Goal: Navigation & Orientation: Find specific page/section

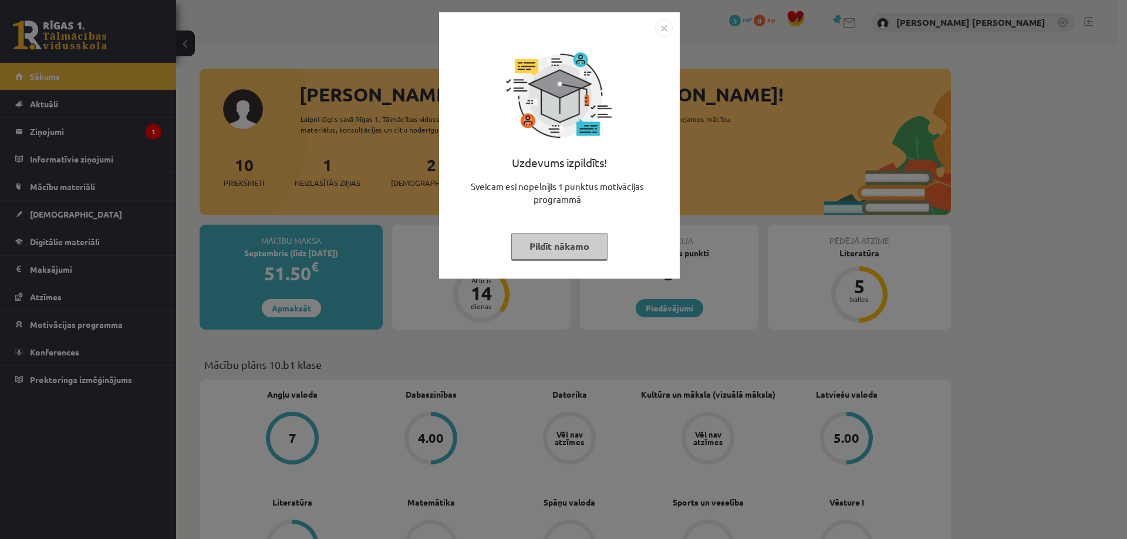
click at [662, 30] on img "Close" at bounding box center [664, 28] width 18 height 18
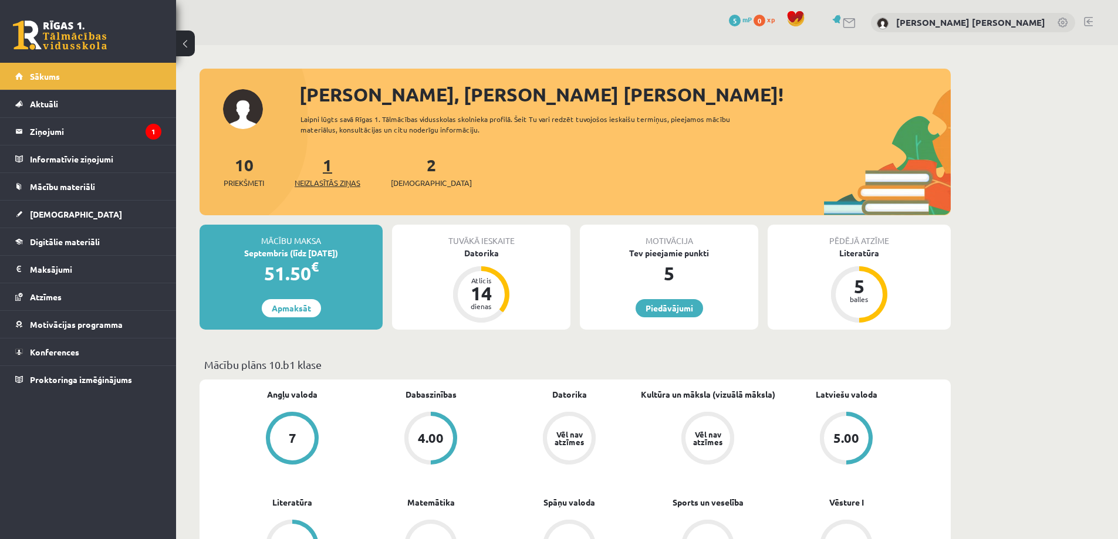
click at [353, 185] on span "Neizlasītās ziņas" at bounding box center [328, 183] width 66 height 12
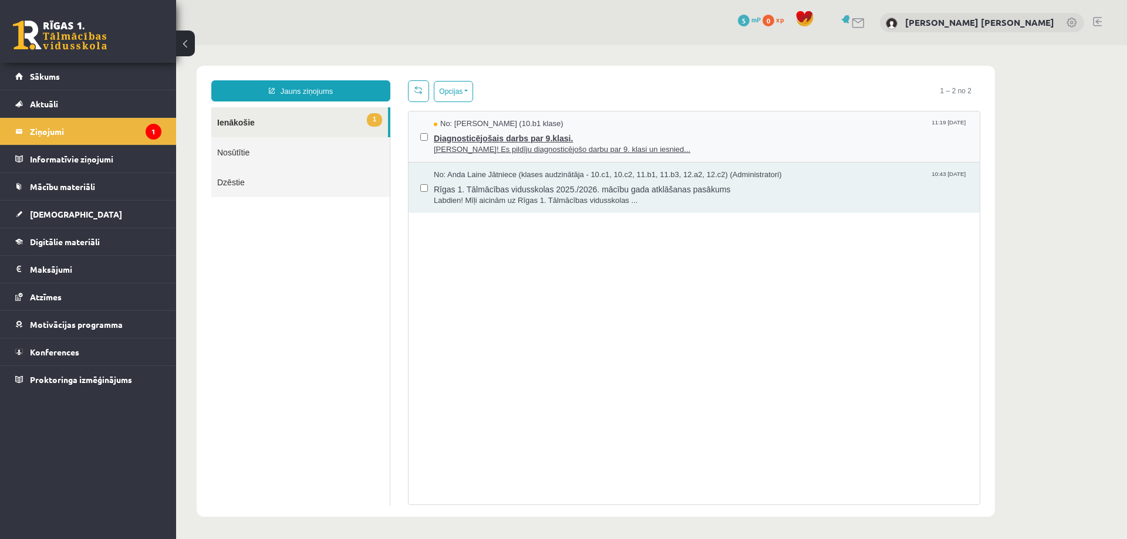
click at [511, 137] on span "Diagnosticējošais darbs par 9.klasi." at bounding box center [701, 137] width 534 height 15
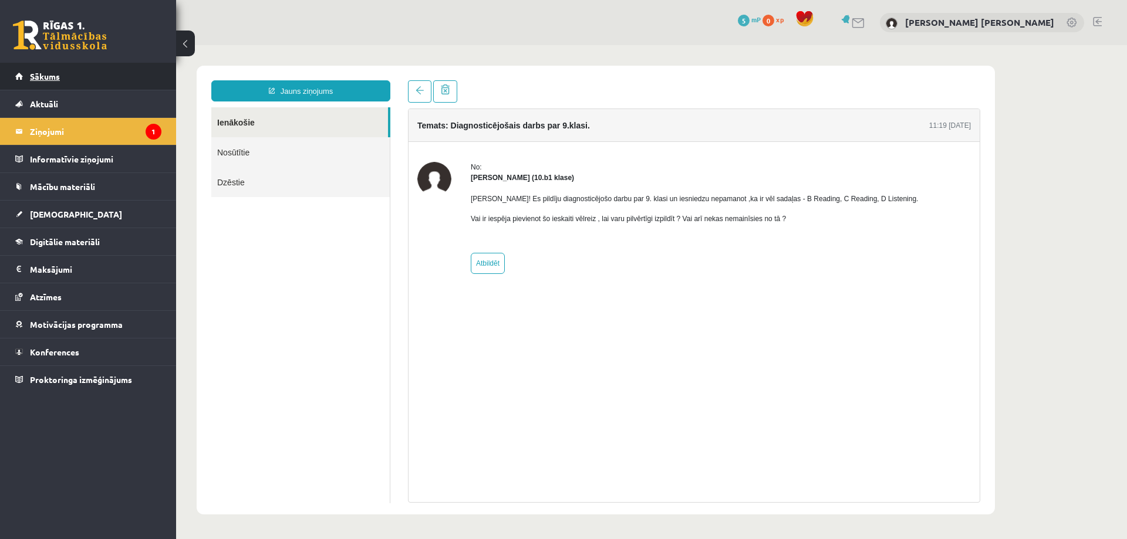
click at [33, 83] on link "Sākums" at bounding box center [88, 76] width 146 height 27
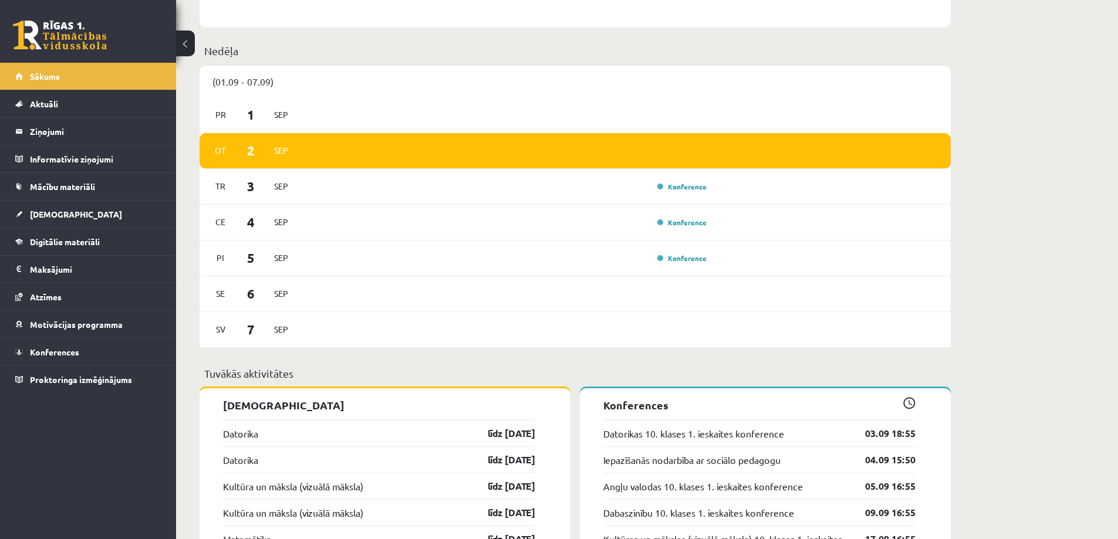
scroll to position [587, 0]
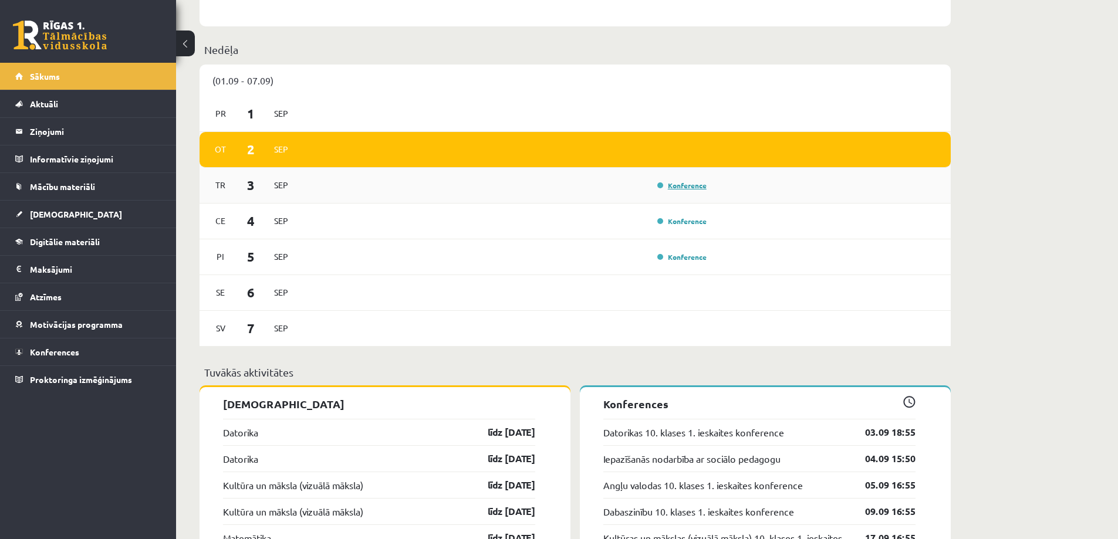
click at [681, 188] on link "Konference" at bounding box center [681, 185] width 49 height 9
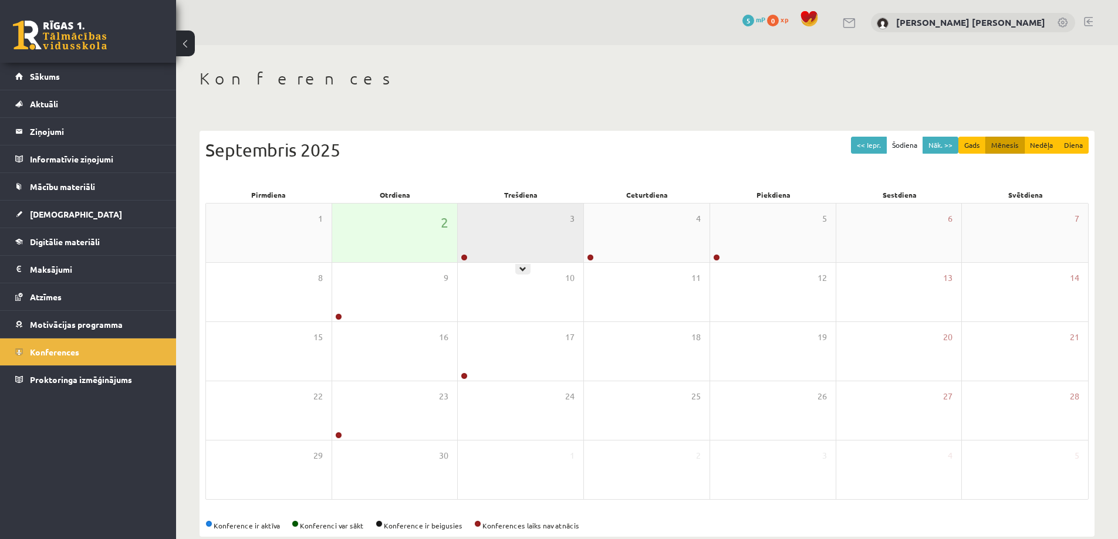
click at [525, 246] on div "3" at bounding box center [521, 233] width 126 height 59
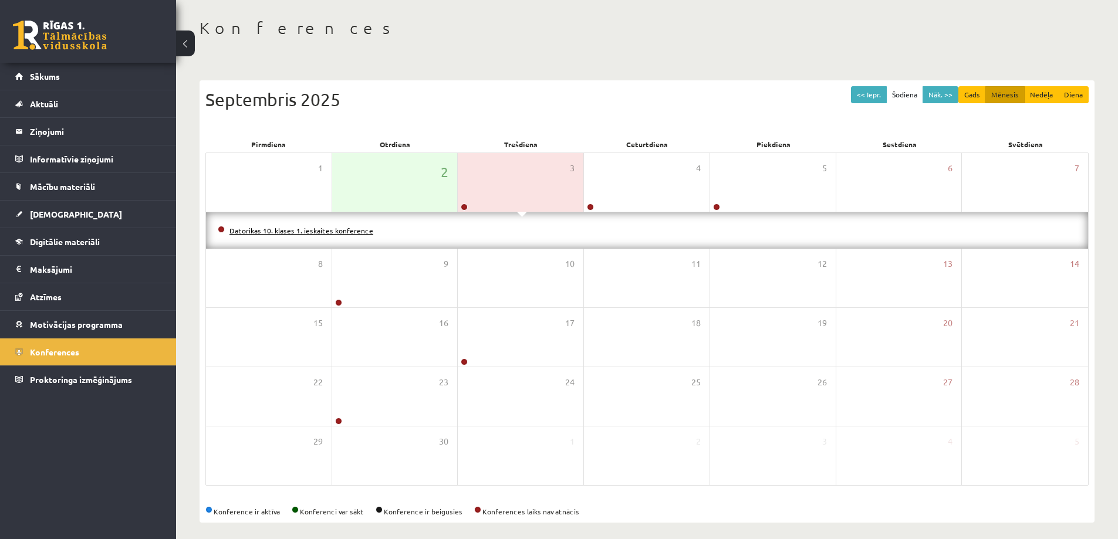
scroll to position [58, 0]
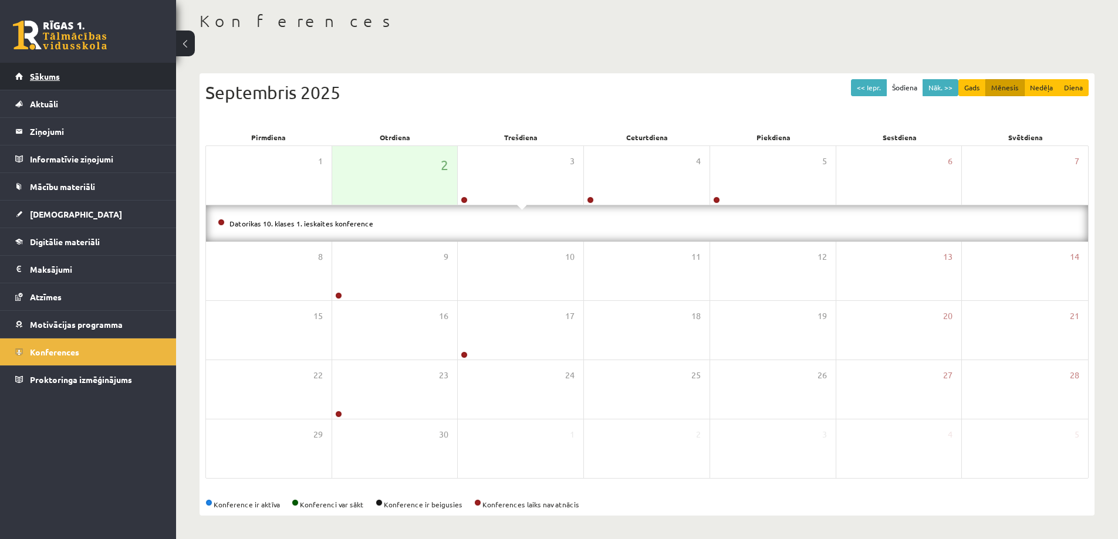
click at [39, 72] on span "Sākums" at bounding box center [45, 76] width 30 height 11
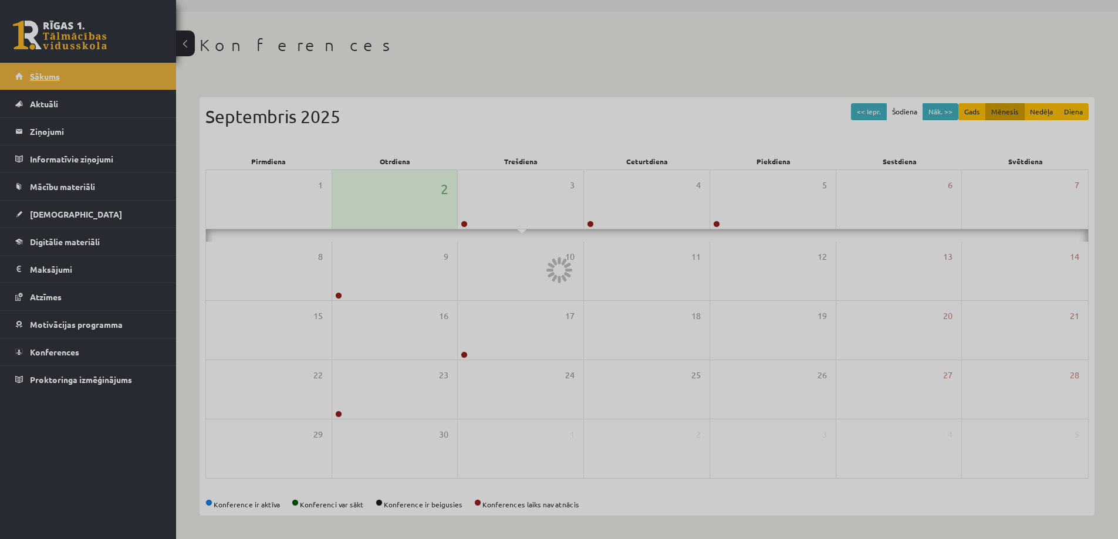
scroll to position [22, 0]
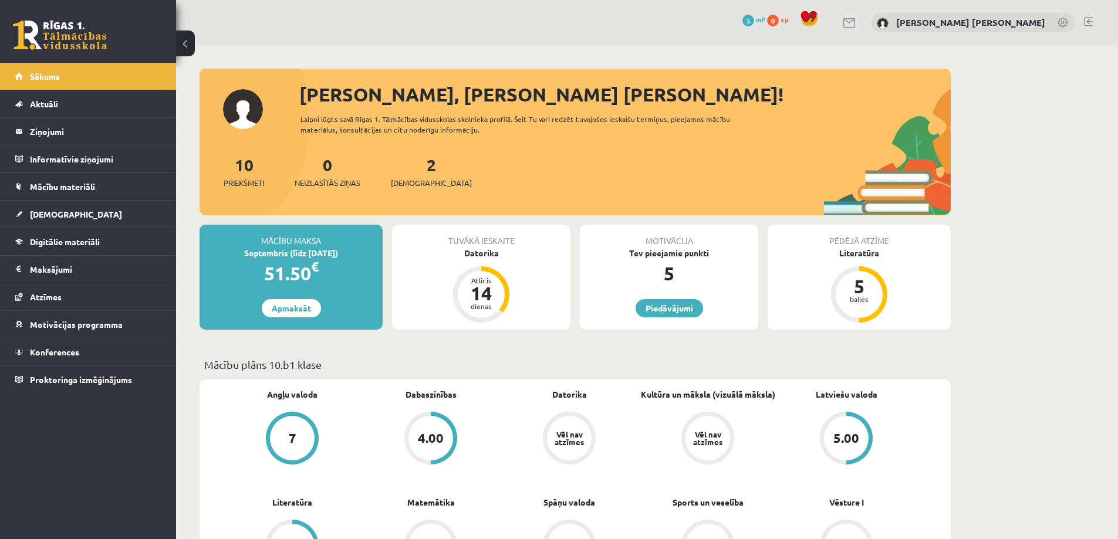
click at [335, 360] on p "Mācību plāns 10.b1 klase" at bounding box center [575, 365] width 742 height 16
